Goal: Task Accomplishment & Management: Manage account settings

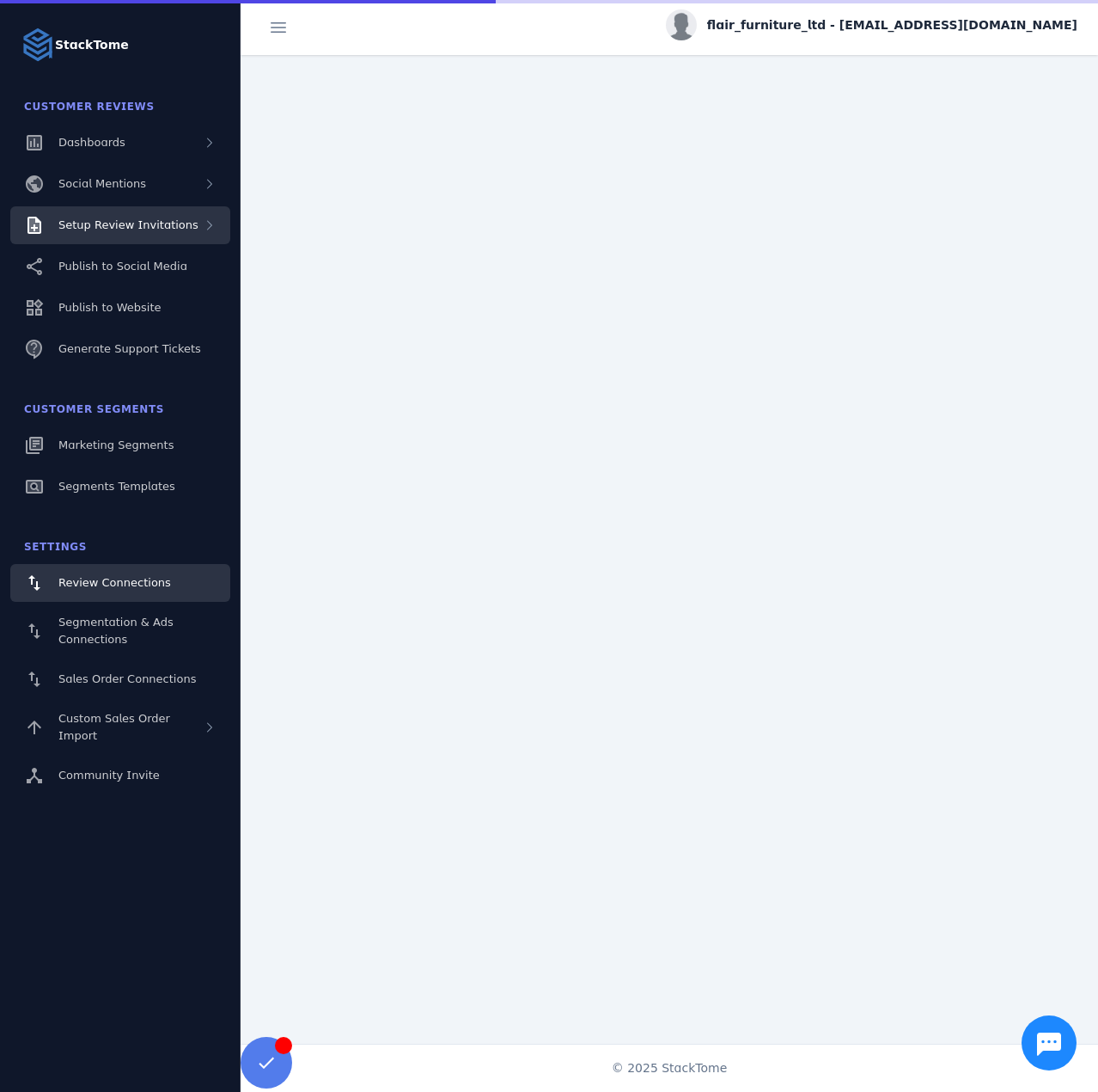
click at [157, 228] on span "Setup Review Invitations" at bounding box center [129, 225] width 140 height 13
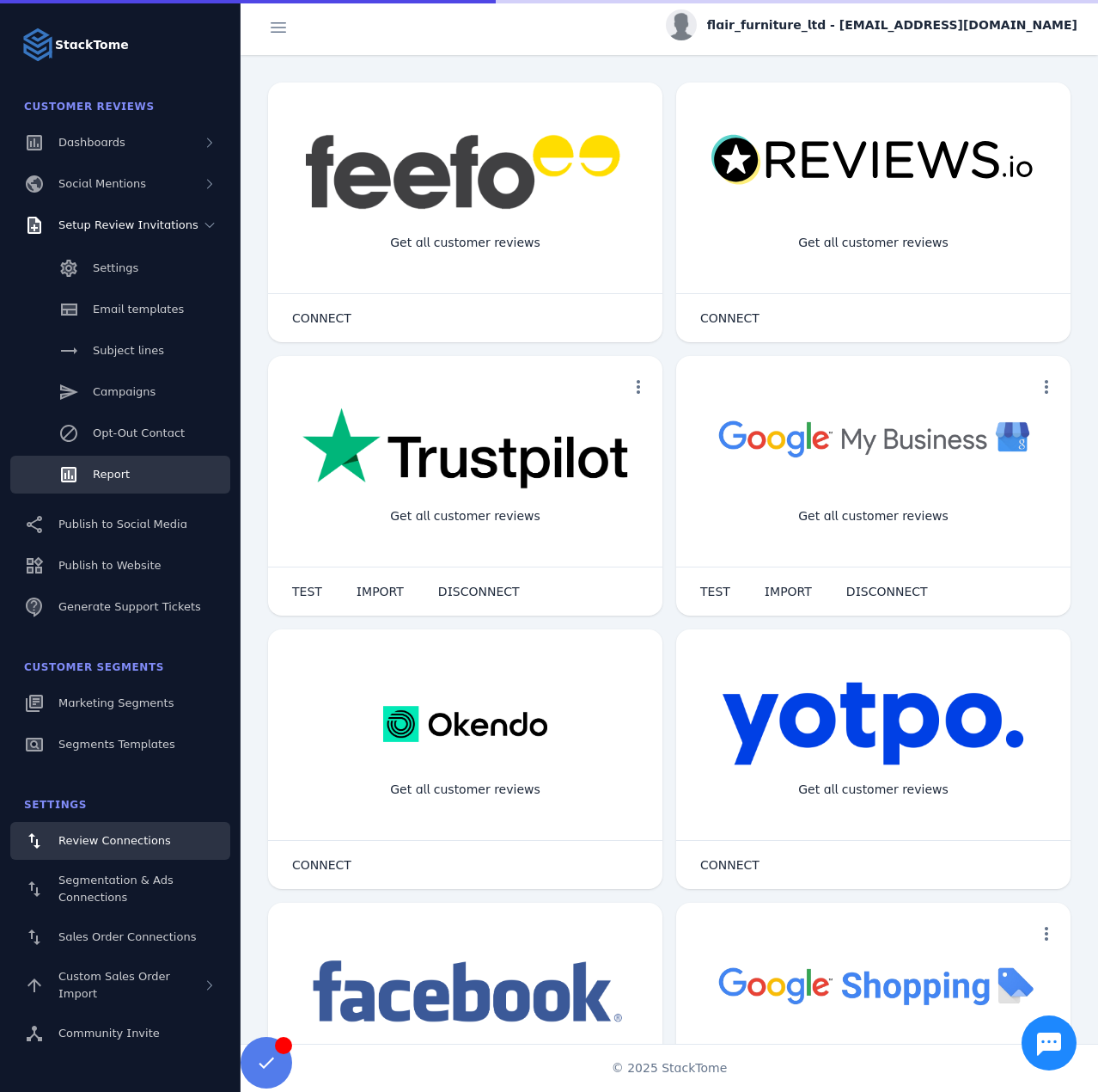
click at [122, 463] on link "Report" at bounding box center [120, 475] width 220 height 38
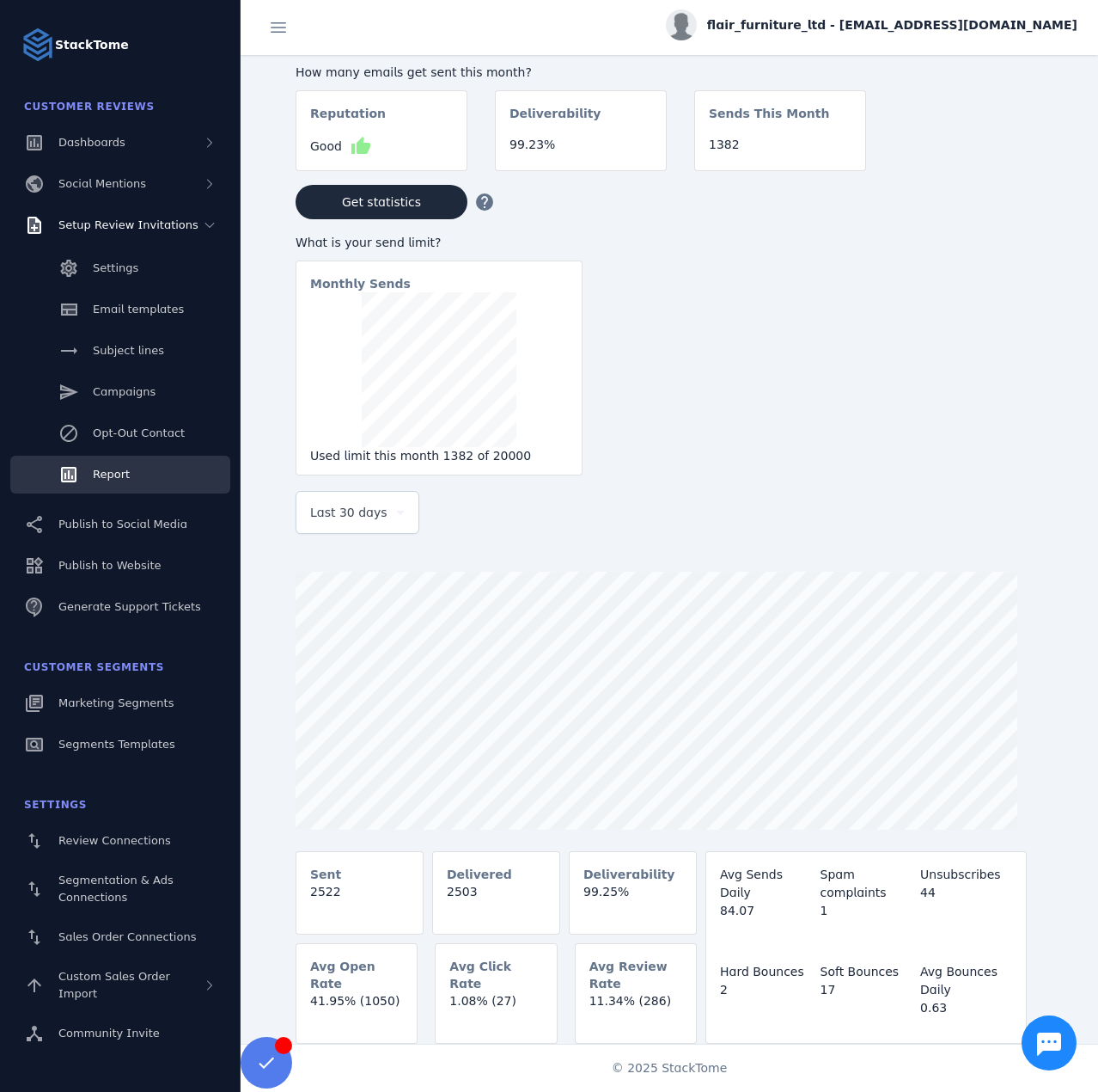
click at [332, 522] on span "Last 30 days" at bounding box center [348, 513] width 77 height 21
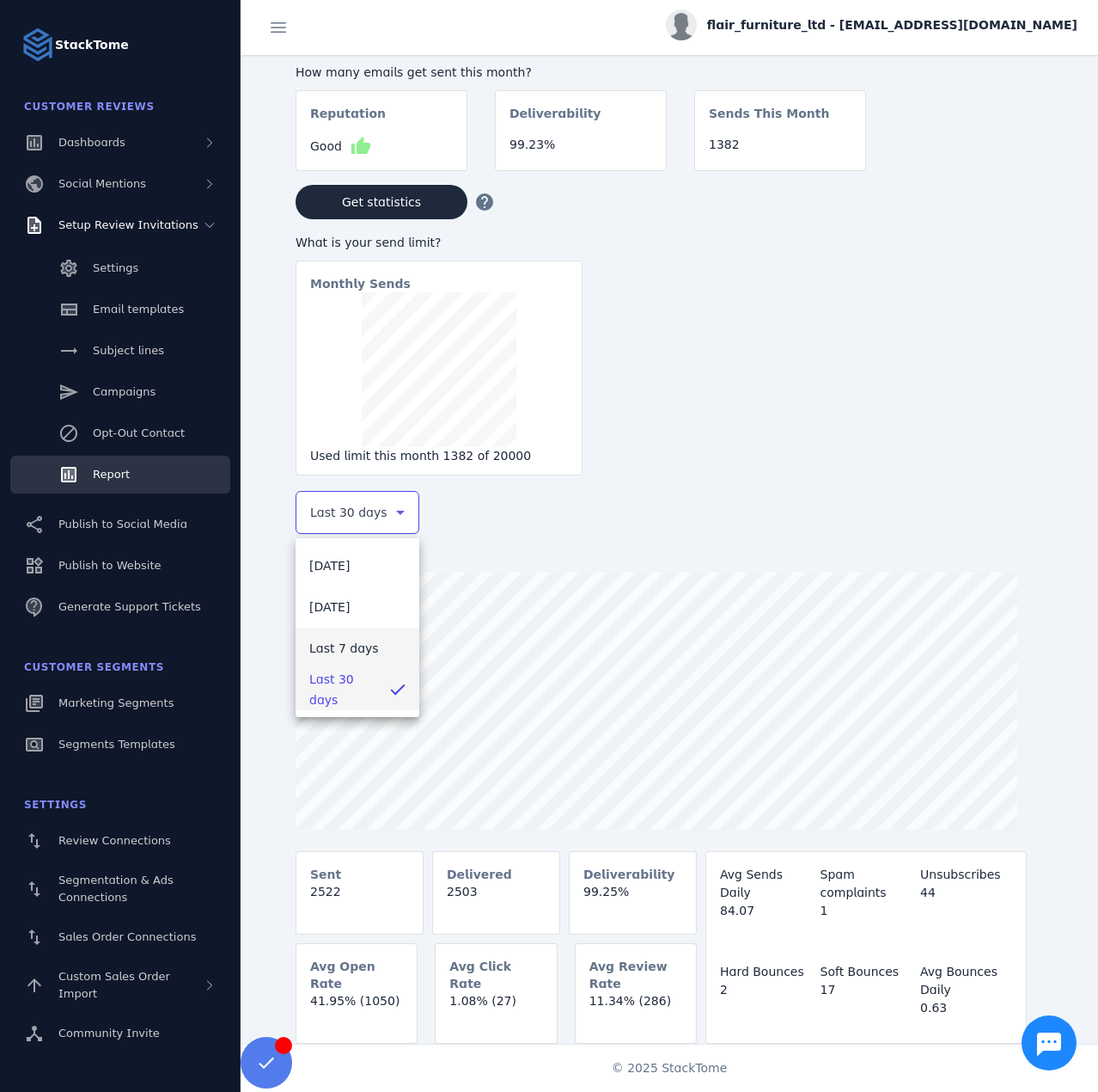
click at [316, 651] on span "Last 7 days" at bounding box center [344, 648] width 70 height 21
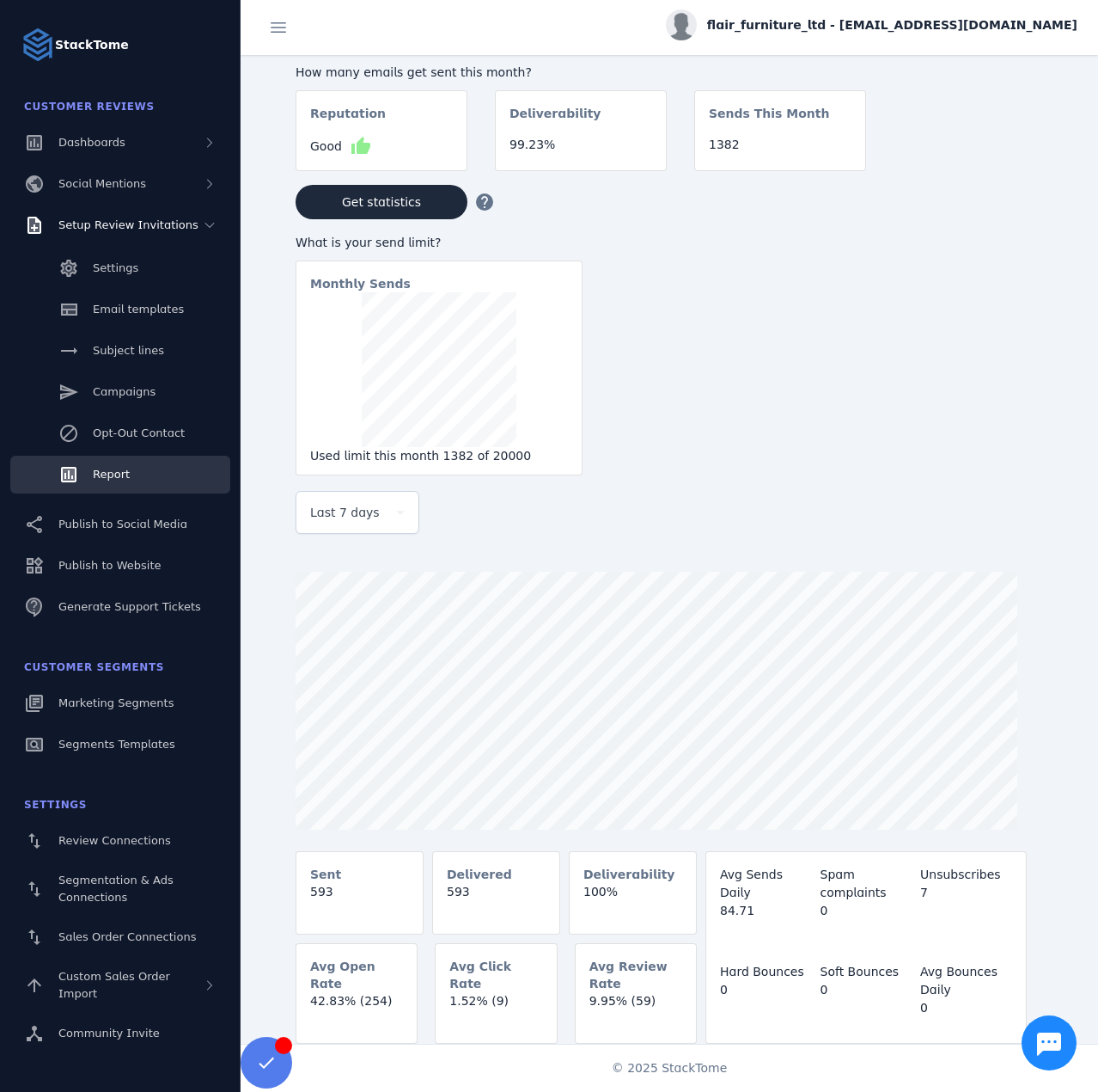
click at [954, 24] on span "flair_furniture_ltd - cs_flair@stacktome.com" at bounding box center [892, 25] width 370 height 18
click at [1012, 156] on span "Sign out" at bounding box center [1024, 166] width 50 height 21
